Goal: Navigation & Orientation: Find specific page/section

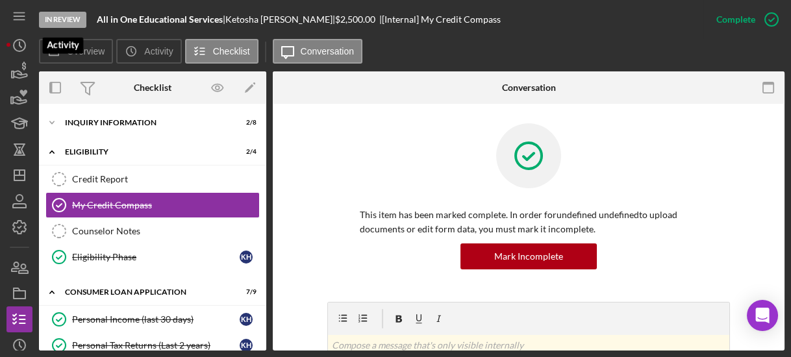
scroll to position [216, 0]
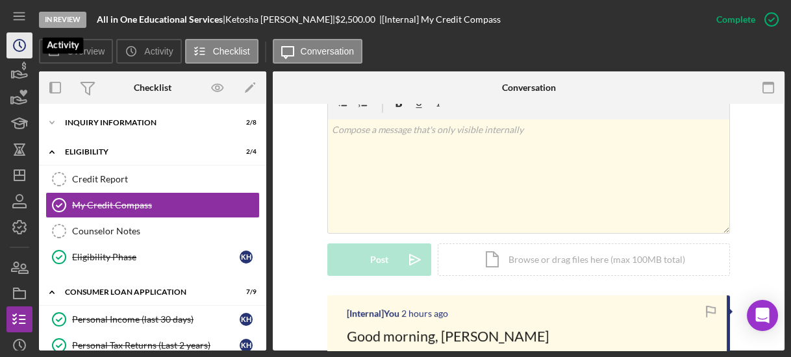
drag, startPoint x: 0, startPoint y: 0, endPoint x: 19, endPoint y: 39, distance: 43.6
click at [19, 40] on circle "button" at bounding box center [20, 46] width 12 height 12
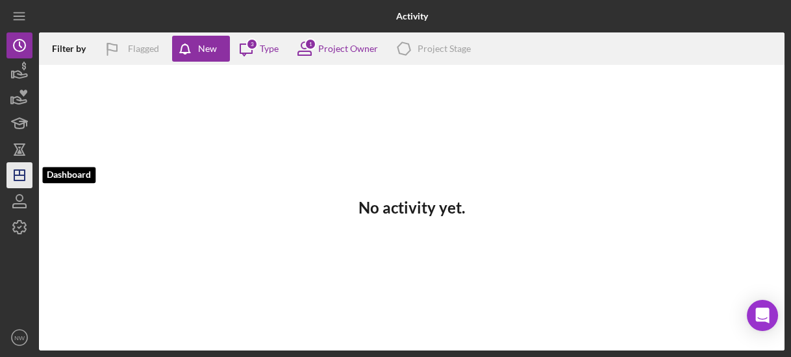
click at [18, 172] on icon "Icon/Dashboard" at bounding box center [19, 175] width 32 height 32
